Goal: Check status: Check status

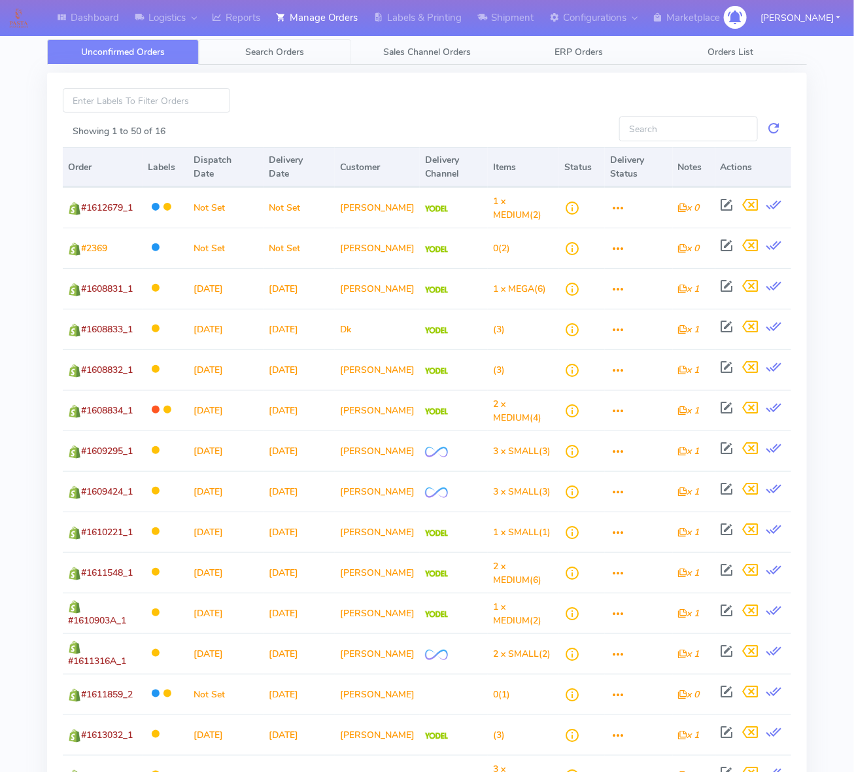
click at [246, 47] on span "Search Orders" at bounding box center [275, 52] width 59 height 12
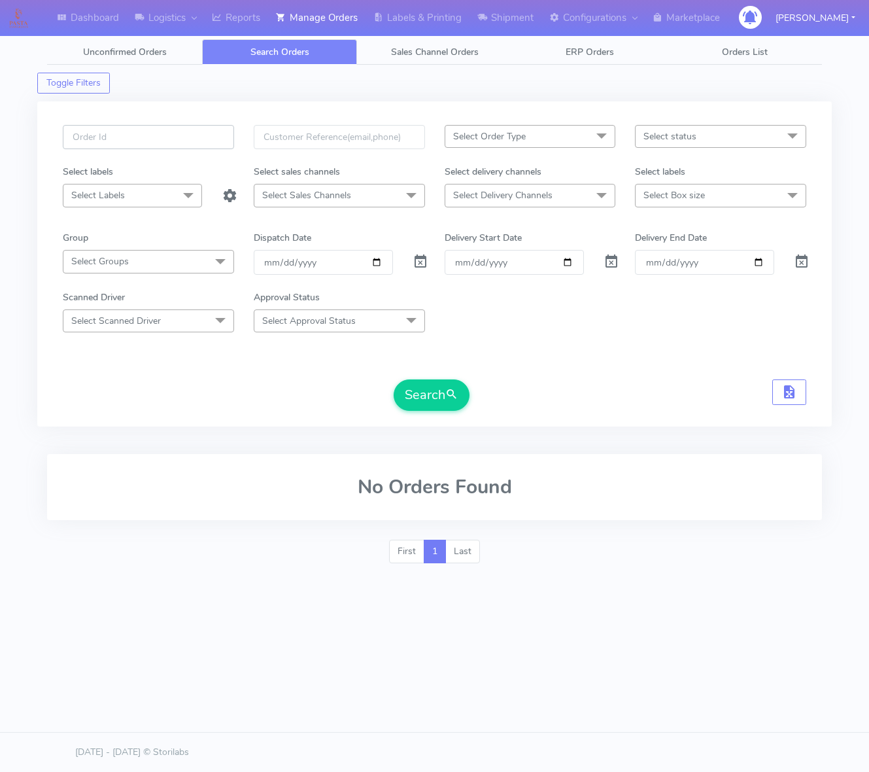
click at [169, 126] on input "text" at bounding box center [148, 137] width 171 height 24
paste input "1615608"
type input "1615608"
click at [422, 265] on span at bounding box center [421, 264] width 16 height 12
click at [418, 404] on button "Search" at bounding box center [432, 394] width 76 height 31
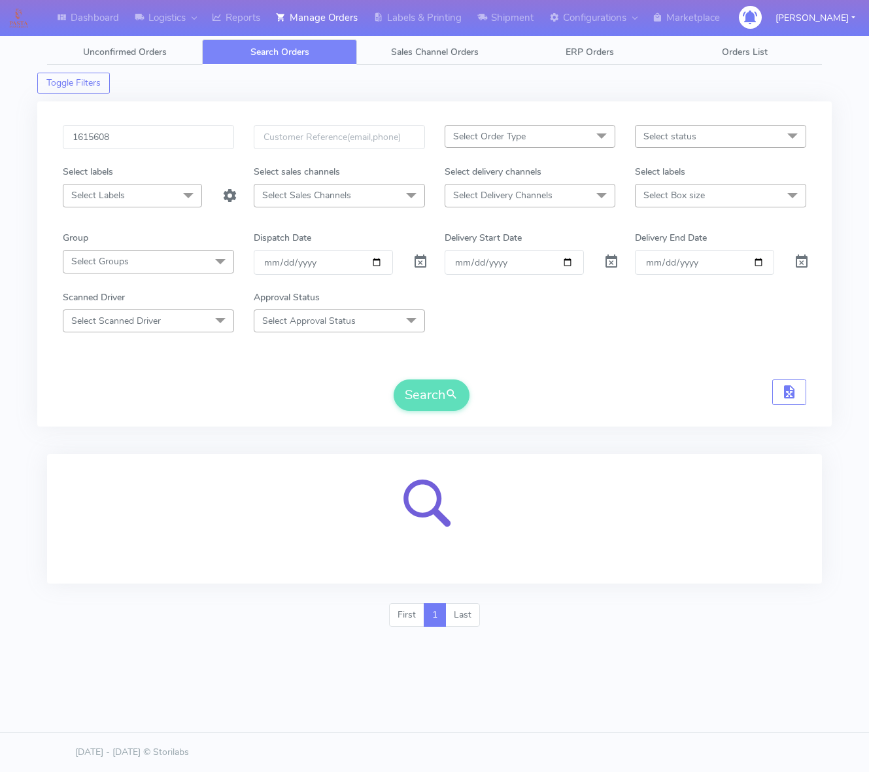
click at [142, 156] on div "1615608" at bounding box center [148, 145] width 191 height 40
click at [142, 144] on input "1615608" at bounding box center [148, 137] width 171 height 24
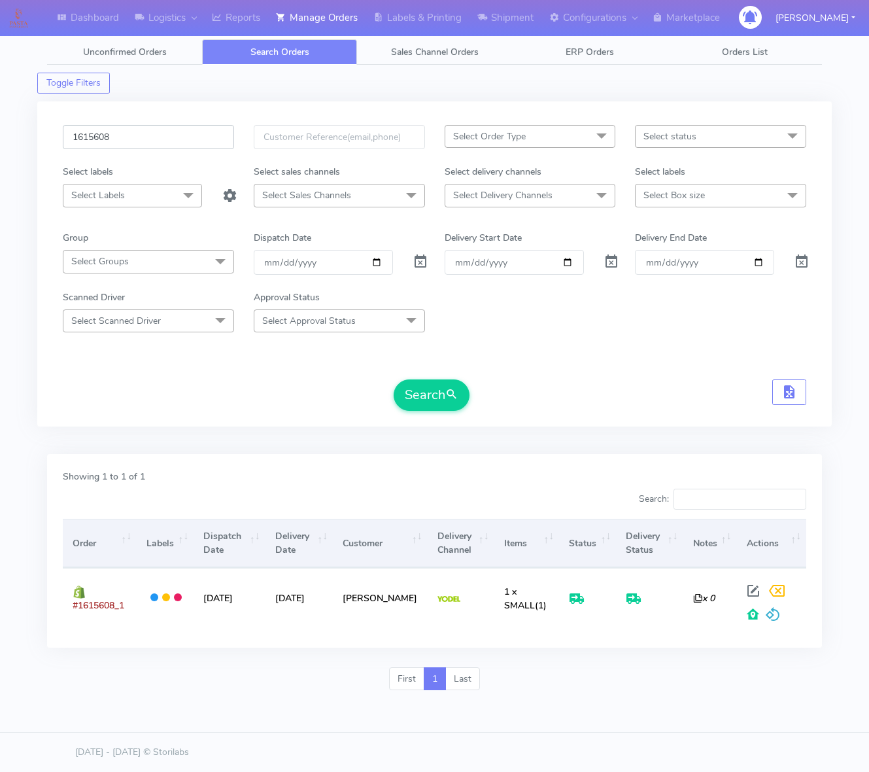
click at [126, 144] on input "1615608" at bounding box center [148, 137] width 171 height 24
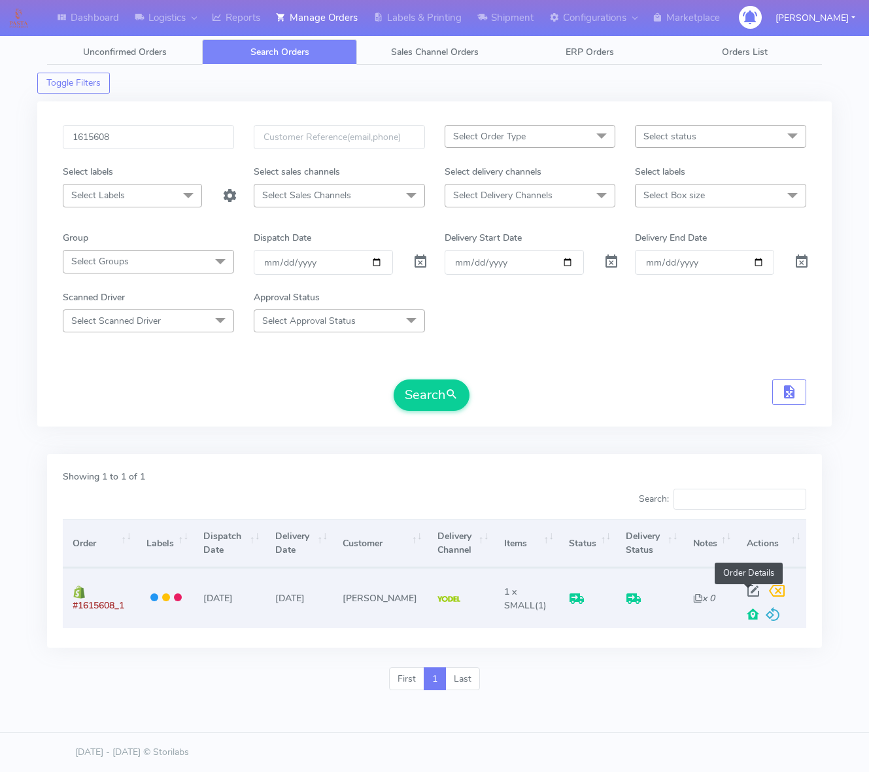
click at [746, 595] on span at bounding box center [753, 593] width 24 height 12
select select "5"
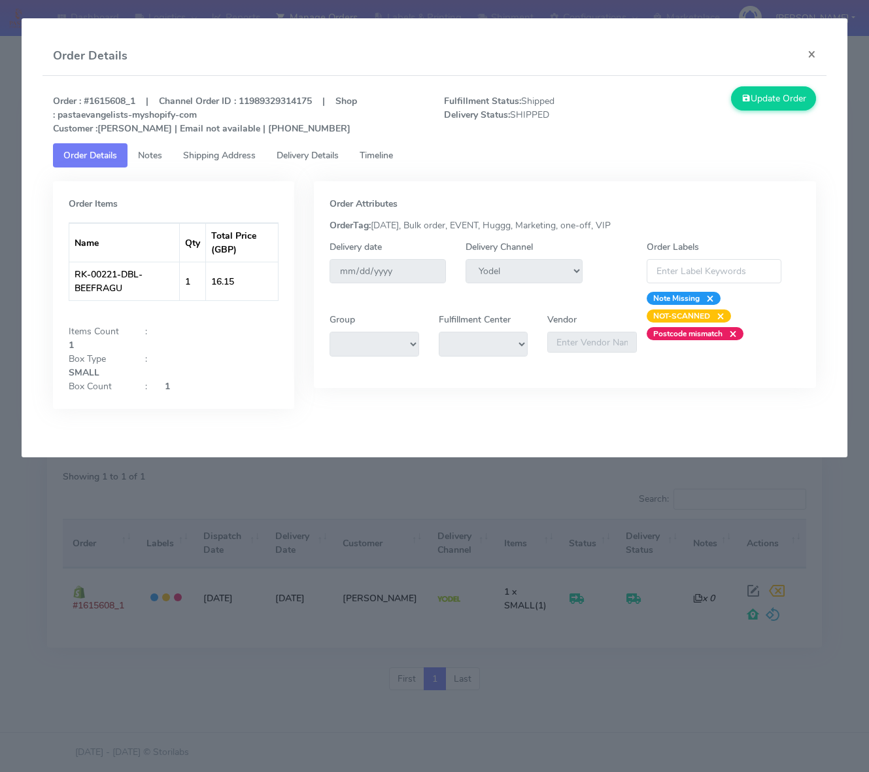
click at [304, 159] on span "Delivery Details" at bounding box center [308, 155] width 62 height 12
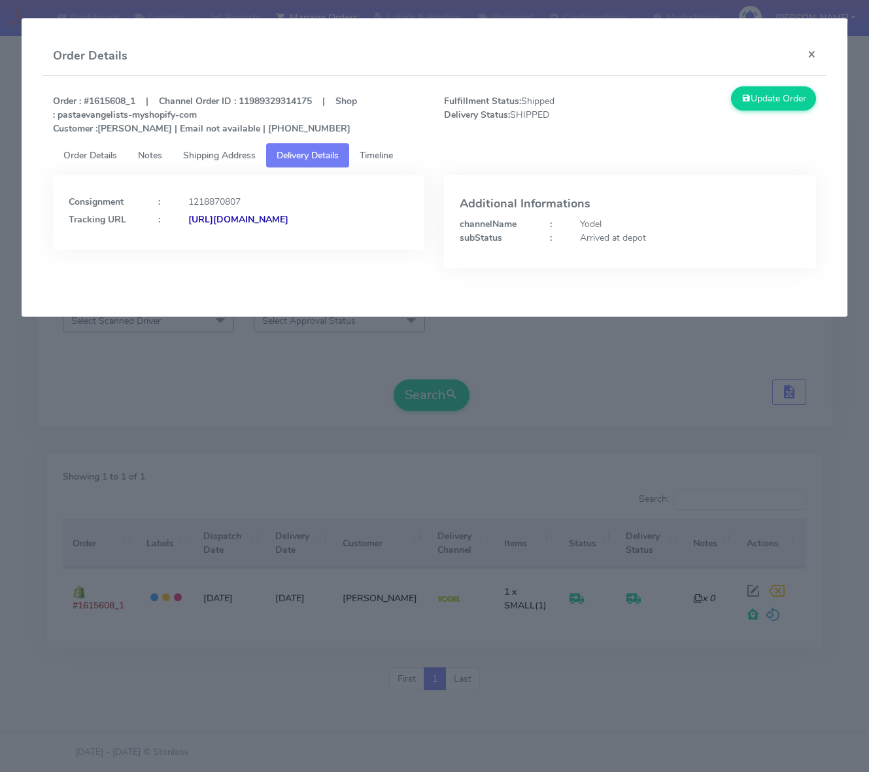
drag, startPoint x: 337, startPoint y: 239, endPoint x: 211, endPoint y: 254, distance: 127.7
click at [211, 250] on div "Consignment : 1218870807 Tracking URL : [URL][DOMAIN_NAME]" at bounding box center [239, 212] width 372 height 75
copy strong "JJD0002249960878641"
